Goal: Transaction & Acquisition: Book appointment/travel/reservation

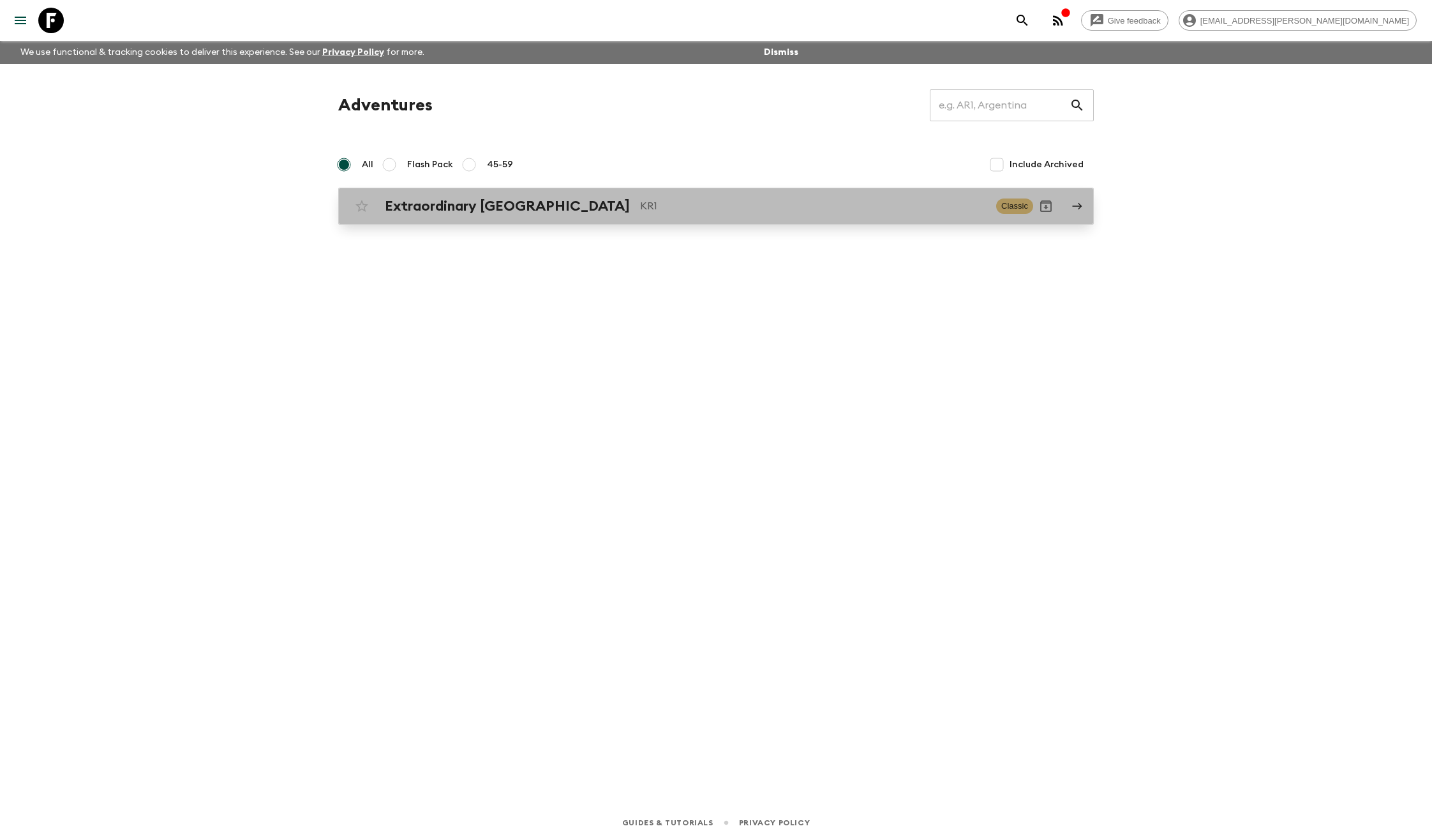
click at [445, 207] on h2 "Extraordinary [GEOGRAPHIC_DATA]" at bounding box center [507, 206] width 245 height 16
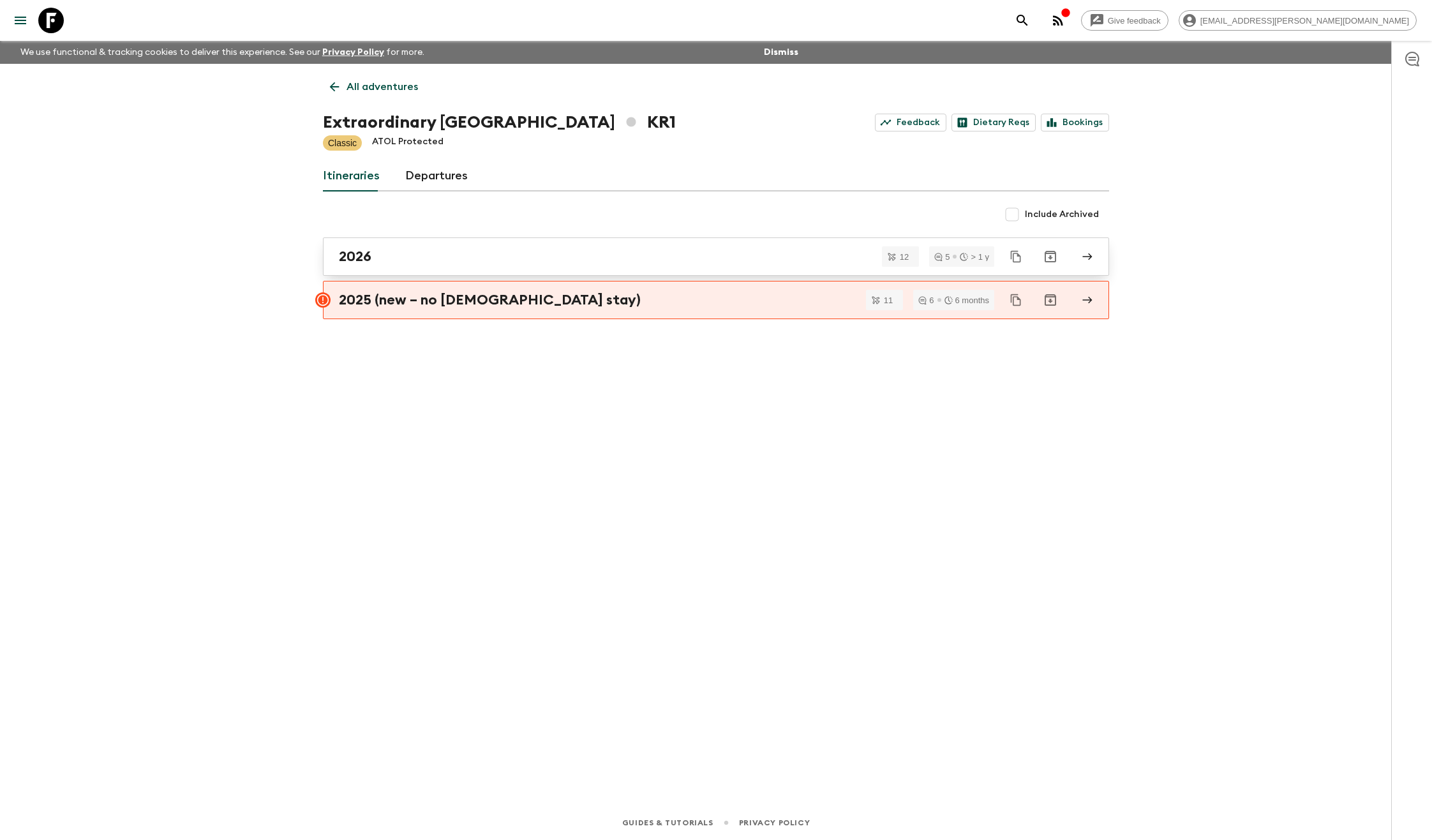
click at [568, 255] on div "2026" at bounding box center [704, 256] width 730 height 16
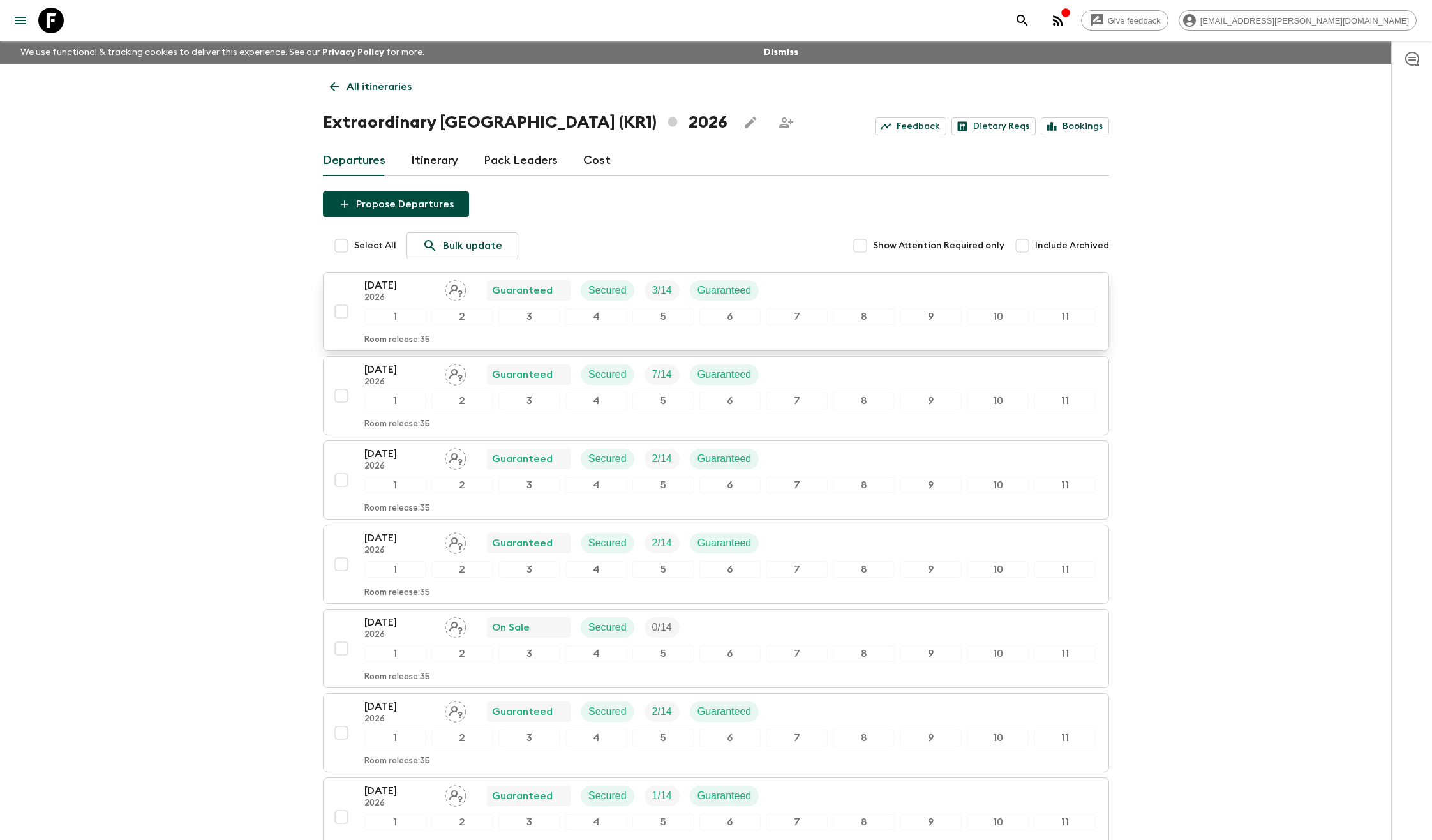
click at [421, 288] on p "[DATE]" at bounding box center [399, 285] width 70 height 16
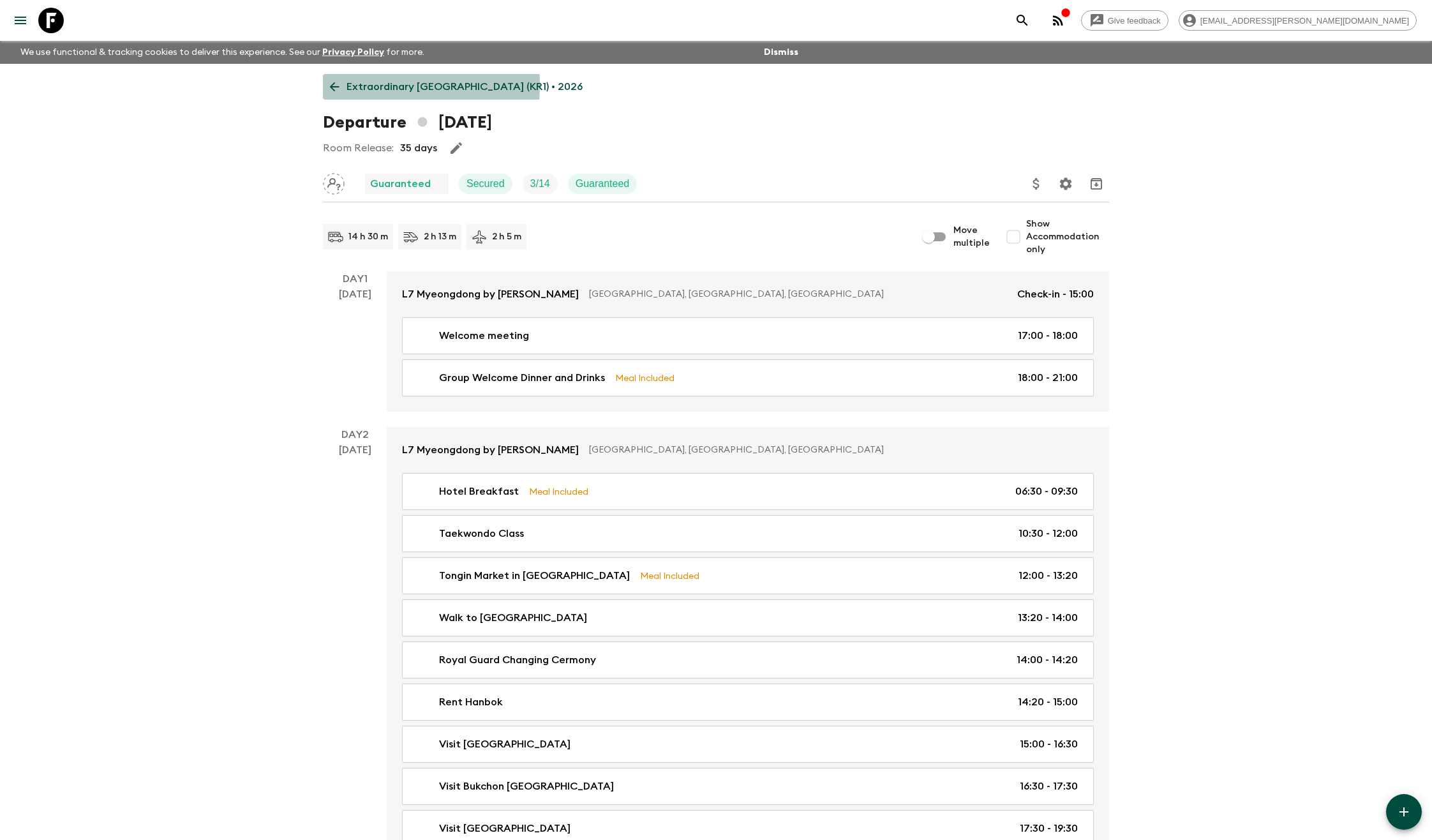
click at [335, 85] on icon at bounding box center [334, 87] width 14 height 14
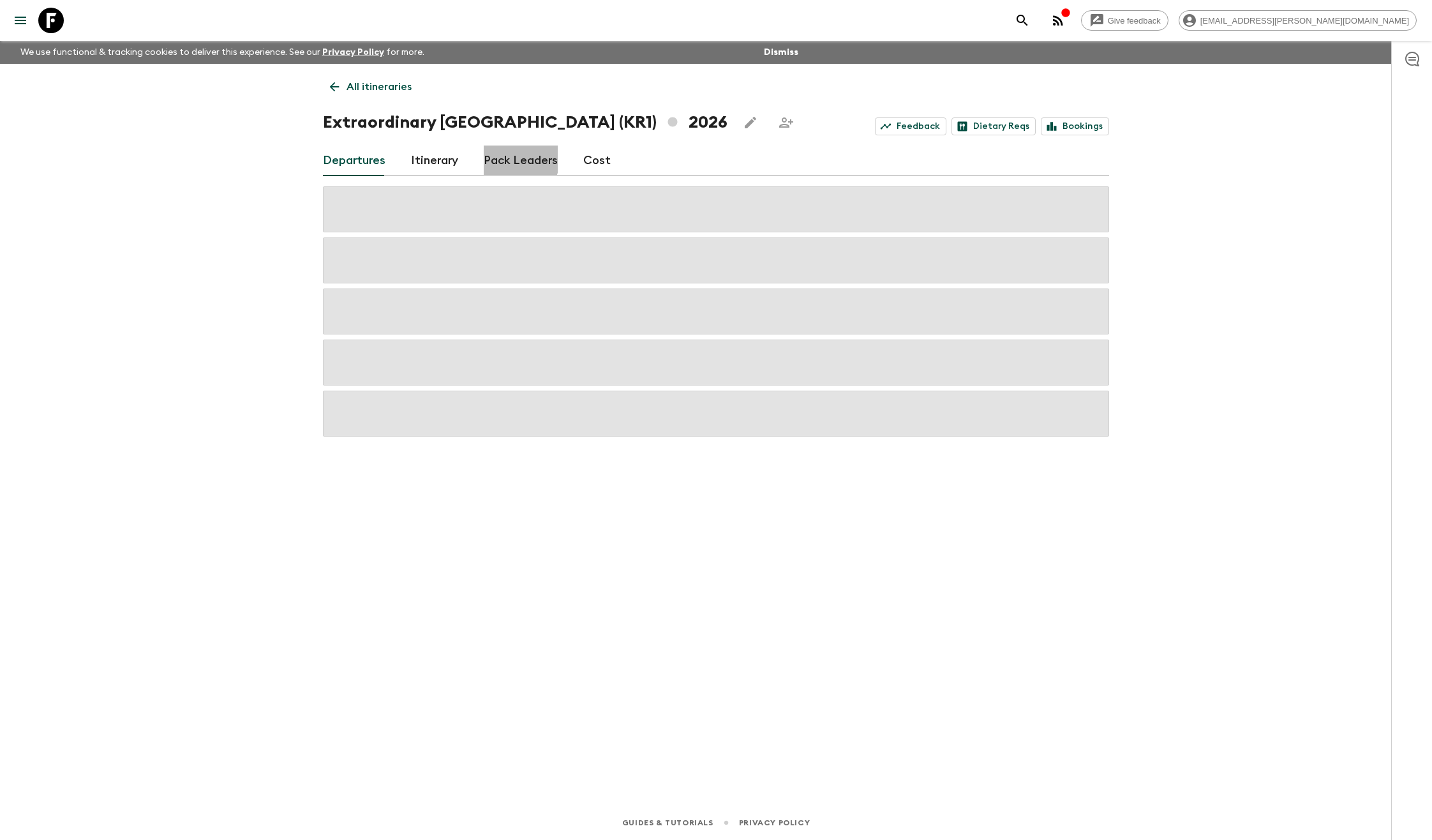
click at [509, 159] on link "Pack Leaders" at bounding box center [521, 161] width 74 height 30
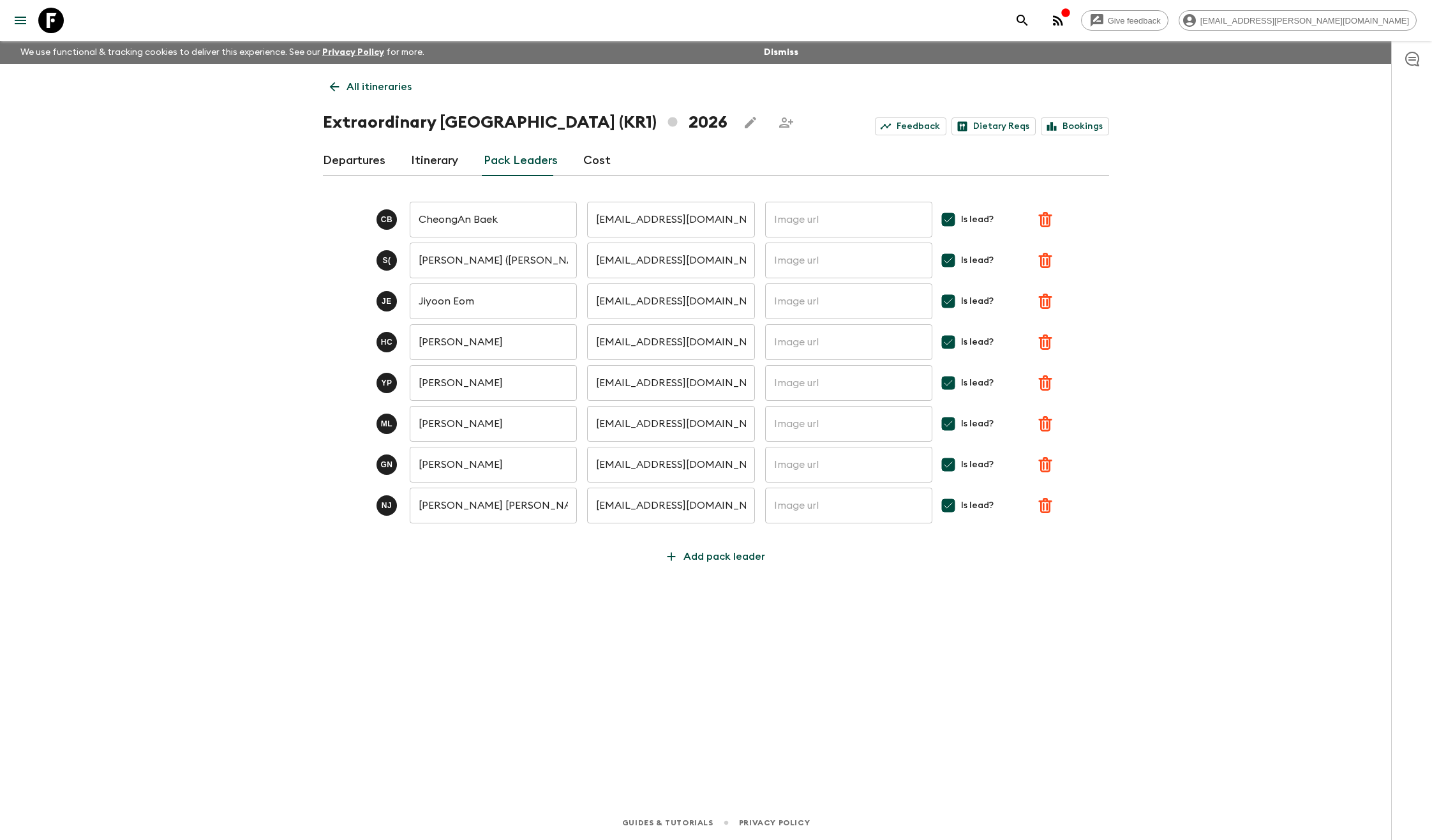
click at [434, 158] on link "Itinerary" at bounding box center [434, 161] width 47 height 30
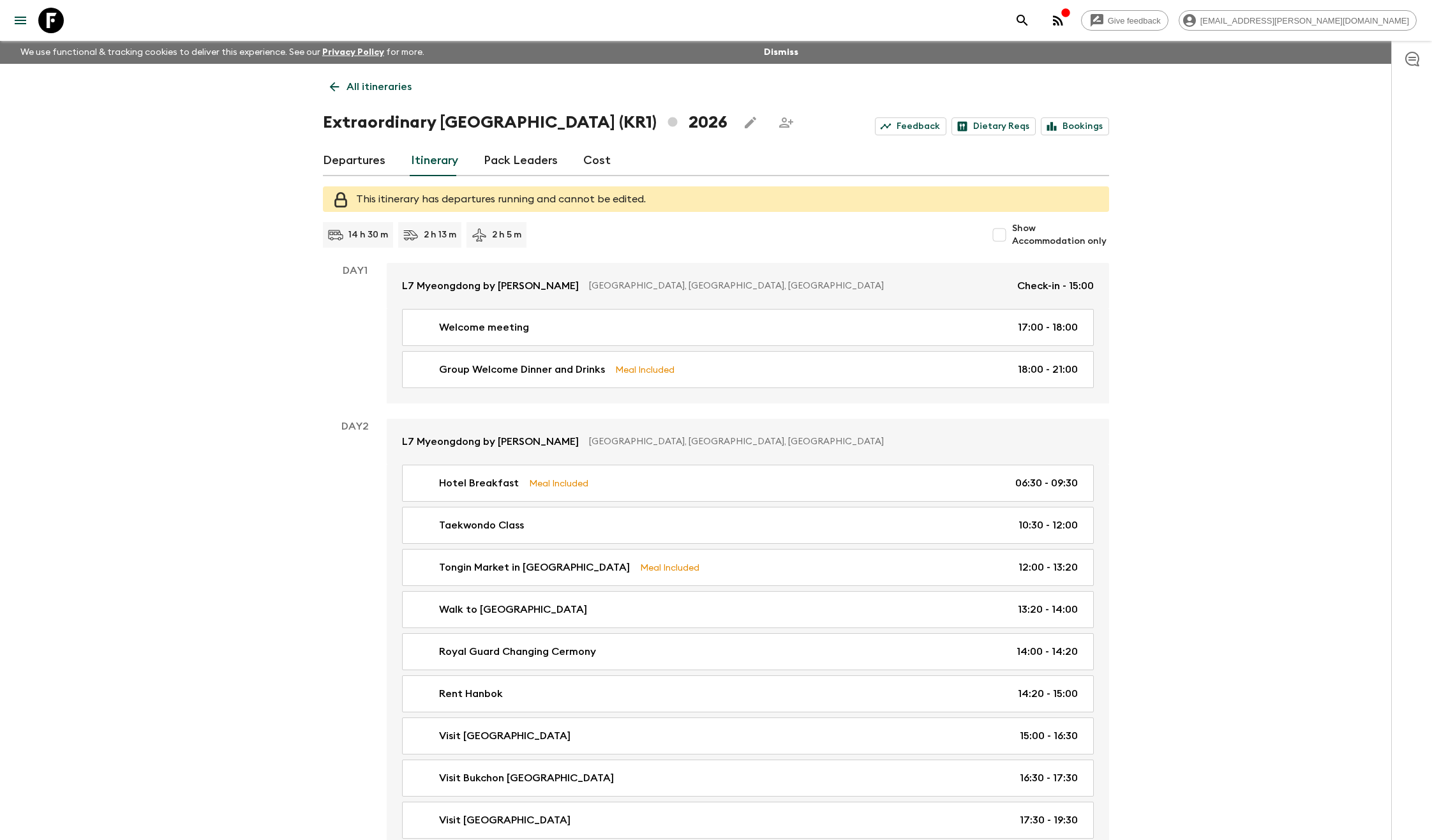
click at [591, 162] on link "Cost" at bounding box center [596, 161] width 27 height 30
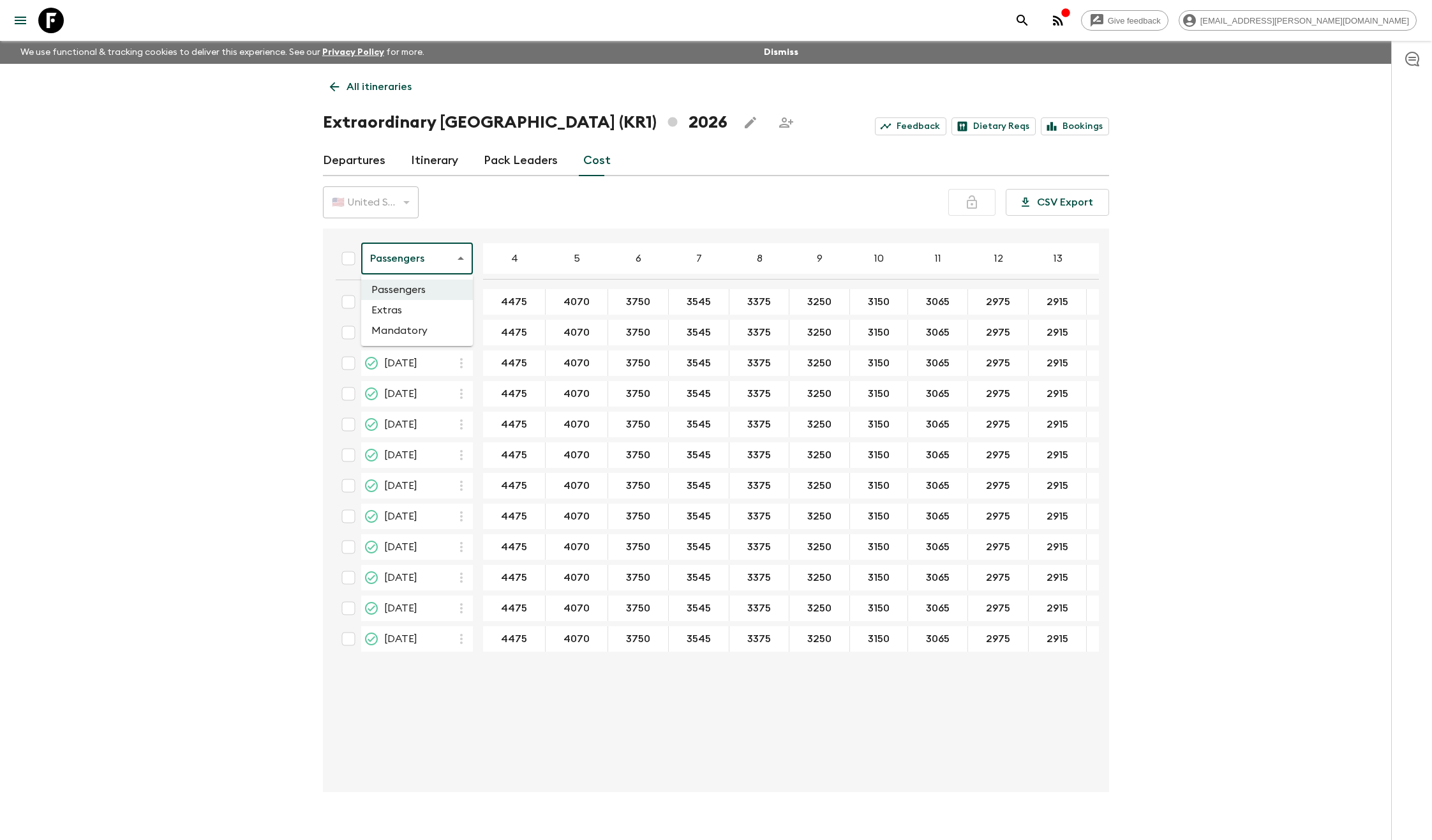
click at [452, 254] on body "Give feedback [EMAIL_ADDRESS][PERSON_NAME][DOMAIN_NAME] We use functional & tra…" at bounding box center [716, 431] width 1432 height 862
click at [410, 311] on li "Extras" at bounding box center [417, 310] width 112 height 21
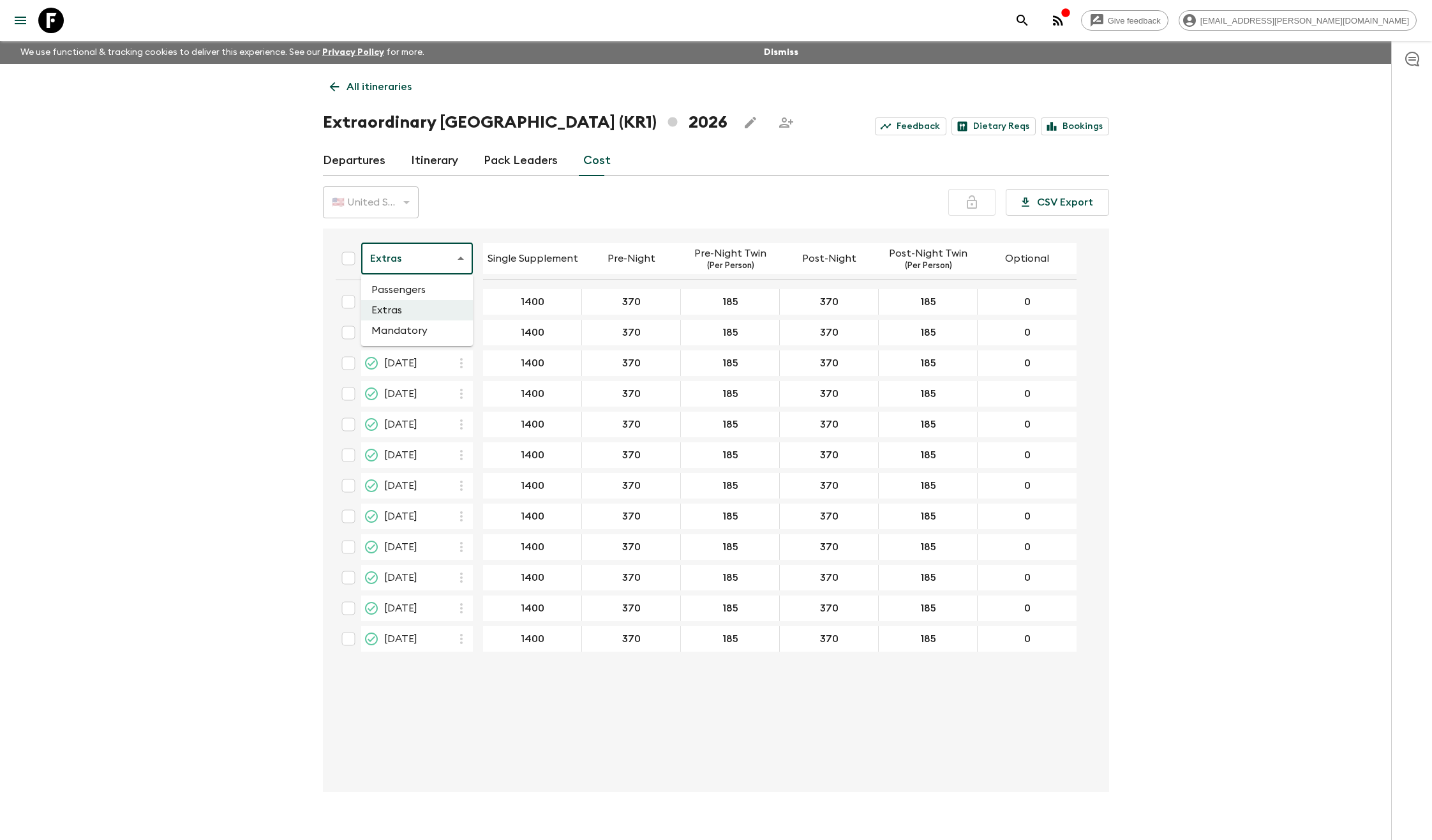
click at [375, 266] on body "Give feedback [EMAIL_ADDRESS][PERSON_NAME][DOMAIN_NAME] We use functional & tra…" at bounding box center [716, 431] width 1432 height 862
click at [395, 332] on li "Mandatory" at bounding box center [417, 331] width 112 height 21
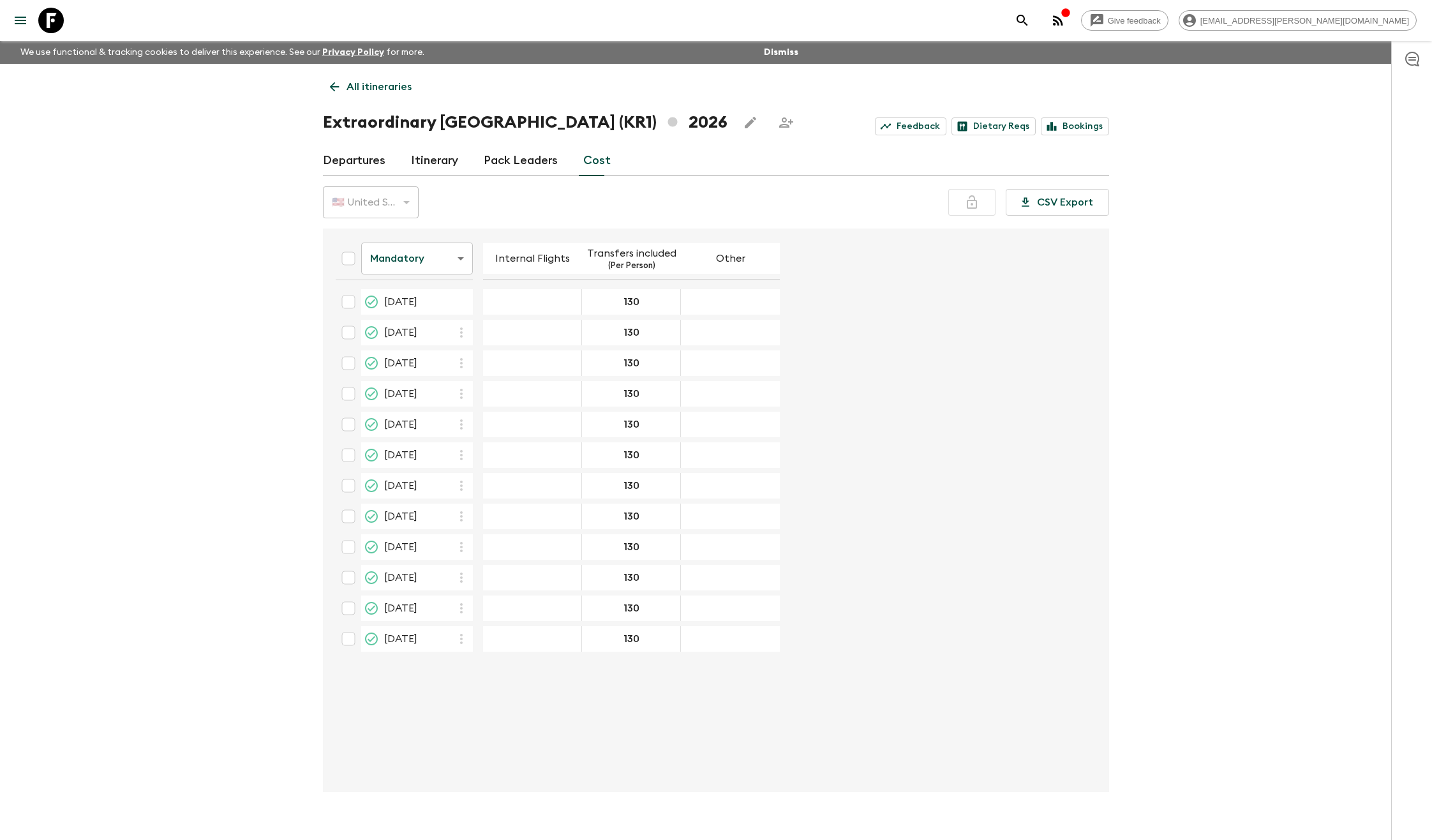
click at [406, 266] on body "Give feedback [EMAIL_ADDRESS][PERSON_NAME][DOMAIN_NAME] We use functional & tra…" at bounding box center [716, 431] width 1432 height 862
click at [409, 281] on li "Passengers" at bounding box center [417, 290] width 112 height 21
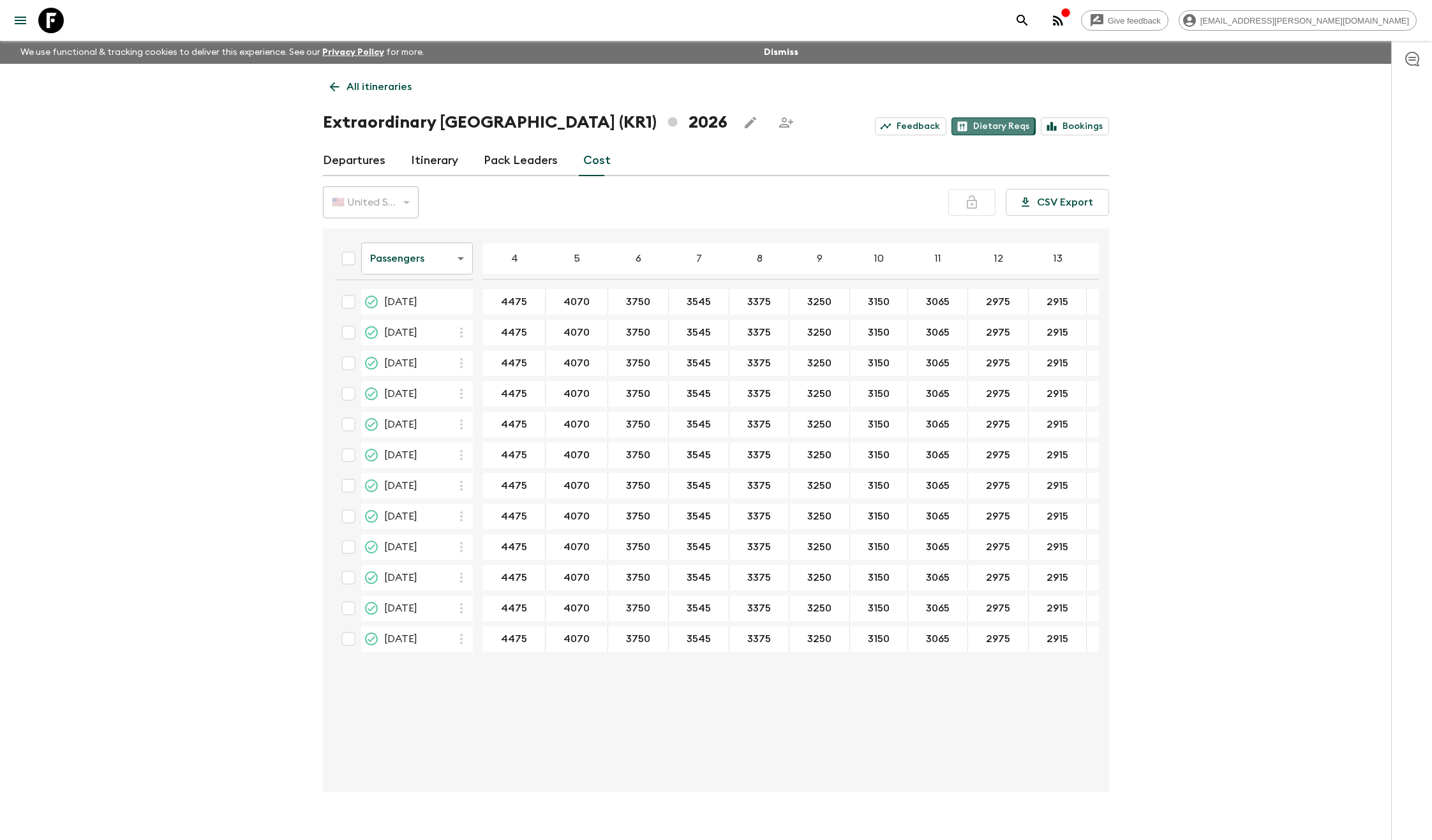
click at [992, 124] on link "Dietary Reqs" at bounding box center [994, 127] width 84 height 18
